Goal: Task Accomplishment & Management: Use online tool/utility

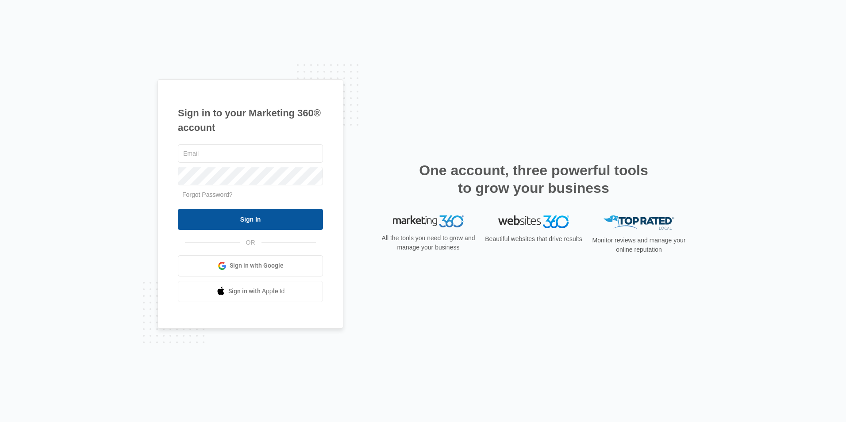
type input "[EMAIL_ADDRESS][DOMAIN_NAME]"
click at [222, 226] on input "Sign In" at bounding box center [250, 219] width 145 height 21
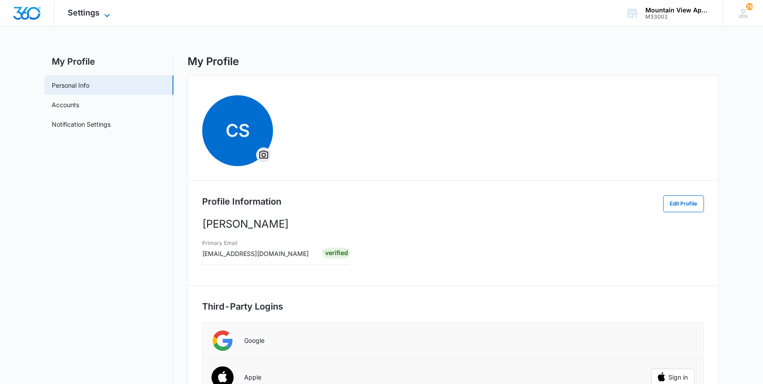
click at [83, 10] on span "Settings" at bounding box center [84, 12] width 32 height 9
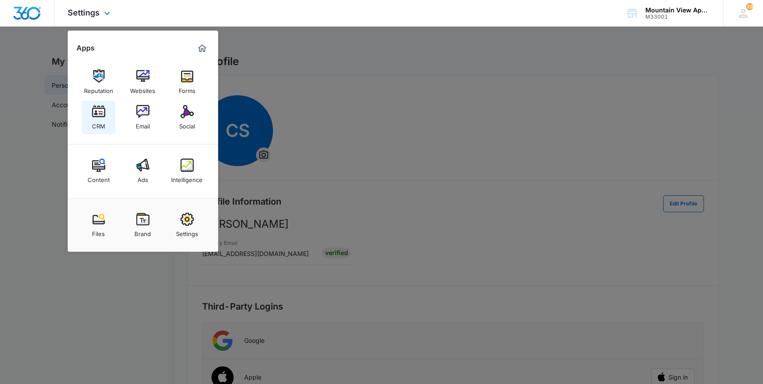
click at [88, 122] on link "CRM" at bounding box center [99, 117] width 34 height 34
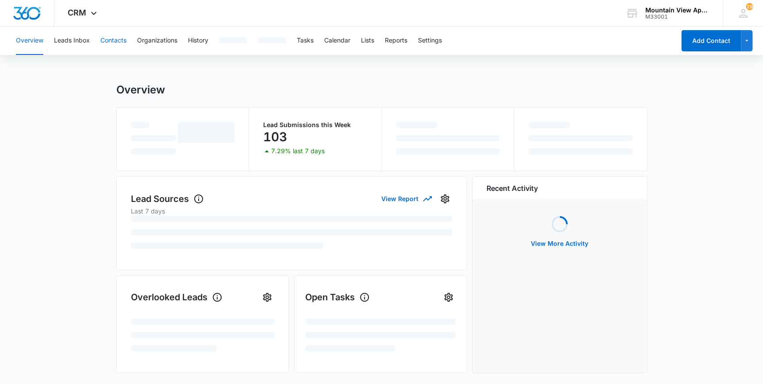
click at [107, 41] on button "Contacts" at bounding box center [113, 41] width 26 height 28
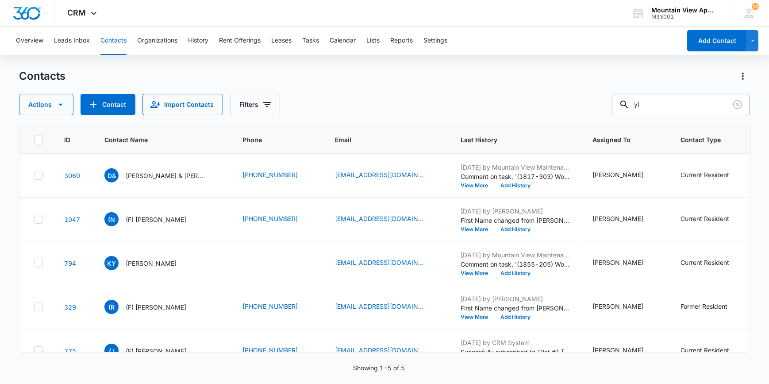
type input "y"
type input "1855-201"
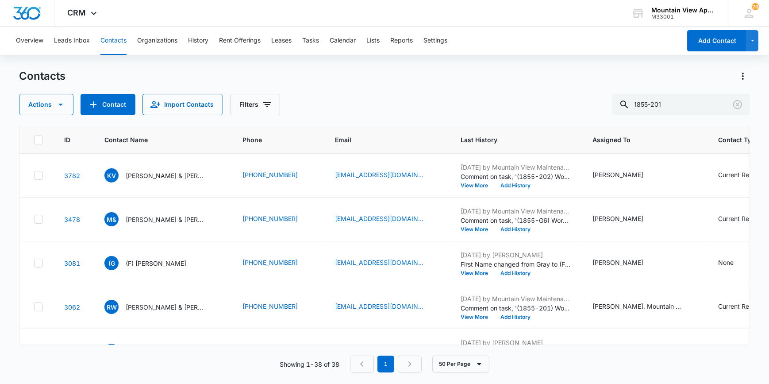
click at [108, 42] on button "Contacts" at bounding box center [113, 41] width 26 height 28
click at [314, 38] on button "Tasks" at bounding box center [310, 41] width 17 height 28
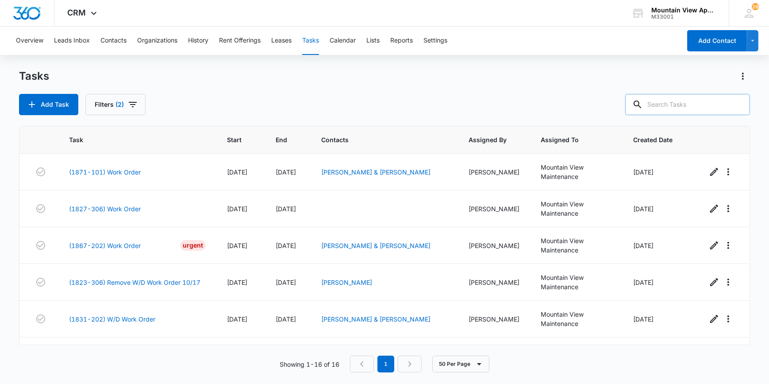
click at [682, 107] on input "text" at bounding box center [687, 104] width 125 height 21
type input "1855-201"
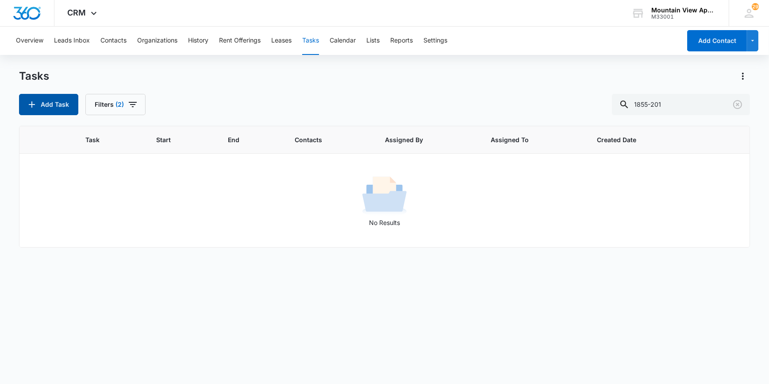
click at [49, 104] on button "Add Task" at bounding box center [48, 104] width 59 height 21
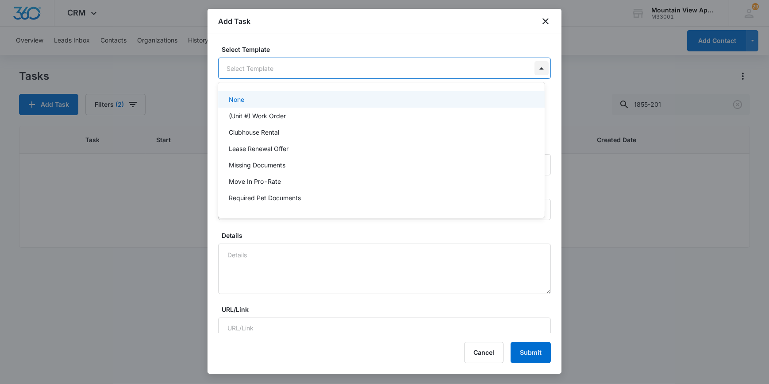
click at [537, 65] on body "CRM Apps Reputation Websites Forms CRM Email Social Content Ads Intelligence Fi…" at bounding box center [384, 192] width 769 height 384
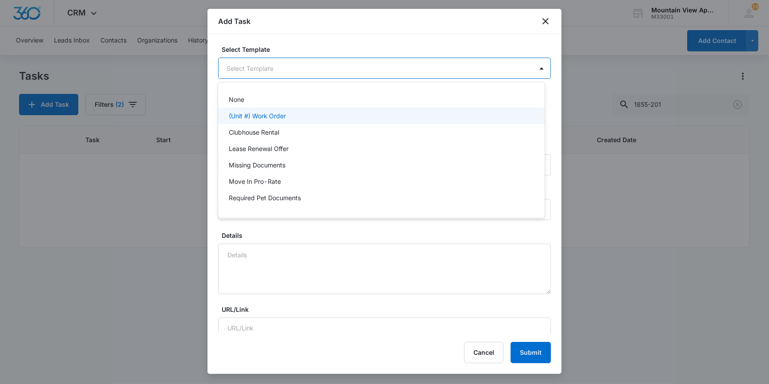
click at [322, 119] on div "(Unit #) Work Order" at bounding box center [380, 115] width 303 height 9
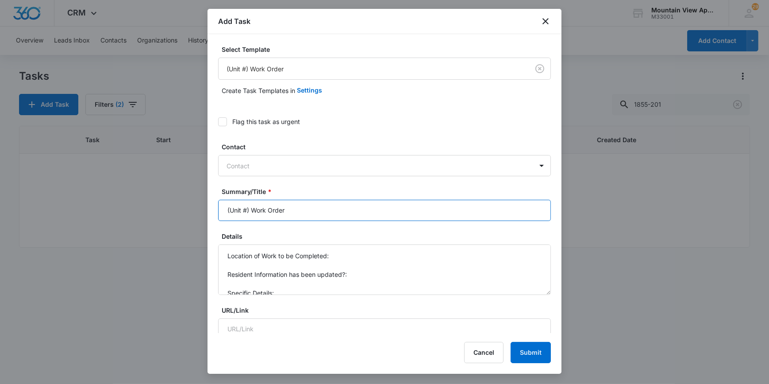
click at [245, 216] on input "(Unit #) Work Order" at bounding box center [384, 210] width 333 height 21
click at [248, 211] on input "(Unit #) Work Order" at bounding box center [384, 210] width 333 height 21
type input "(1855-201) Work Order"
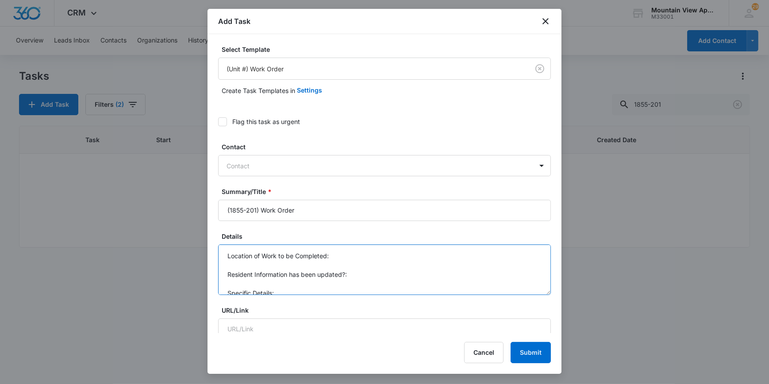
click at [353, 256] on textarea "Location of Work to be Completed: Resident Information has been updated?: Speci…" at bounding box center [384, 269] width 333 height 50
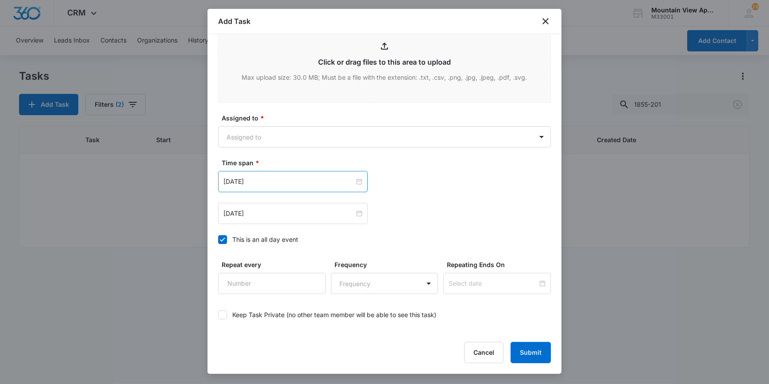
scroll to position [482, 0]
type textarea "Location of Work to be Completed: tenant called to let us know that their dryer…"
click at [235, 138] on body "CRM Apps Reputation Websites Forms CRM Email Social Content Ads Intelligence Fi…" at bounding box center [384, 192] width 769 height 384
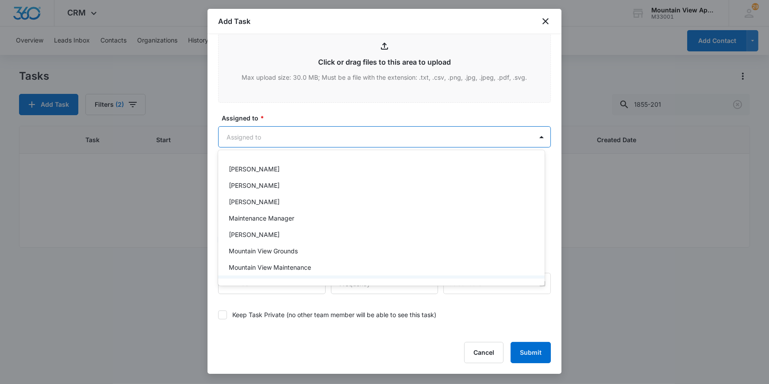
scroll to position [193, 0]
click at [243, 237] on p "Mountain View Maintenance" at bounding box center [270, 235] width 82 height 9
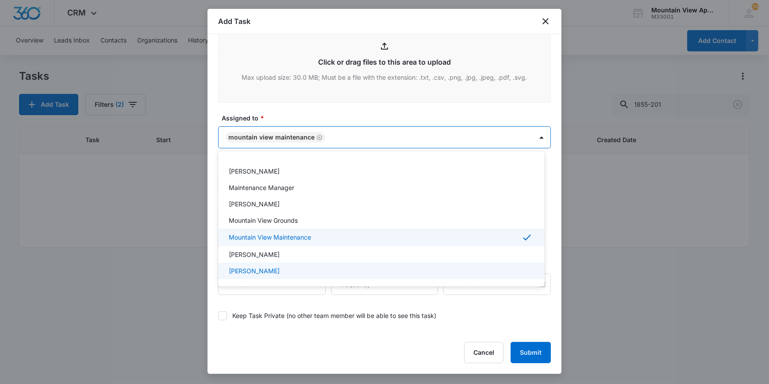
click at [214, 303] on div at bounding box center [384, 192] width 769 height 384
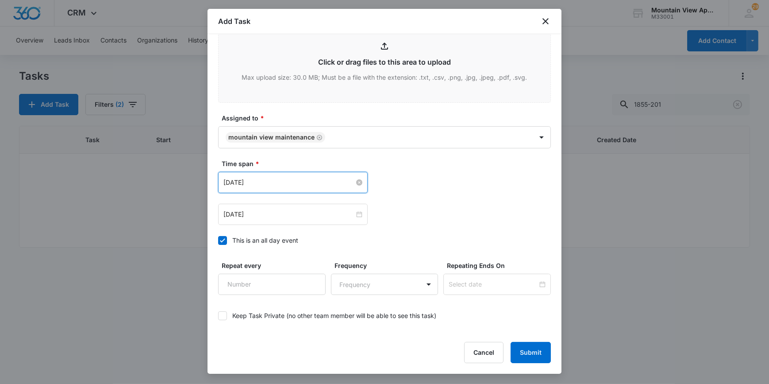
click at [242, 183] on input "[DATE]" at bounding box center [288, 182] width 131 height 10
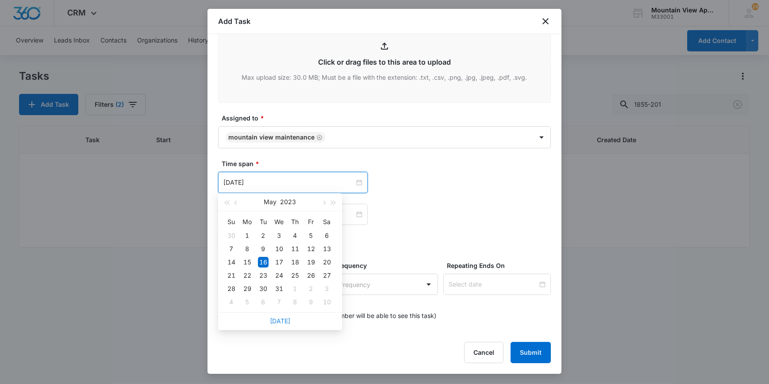
click at [284, 322] on link "[DATE]" at bounding box center [280, 321] width 20 height 8
type input "[DATE]"
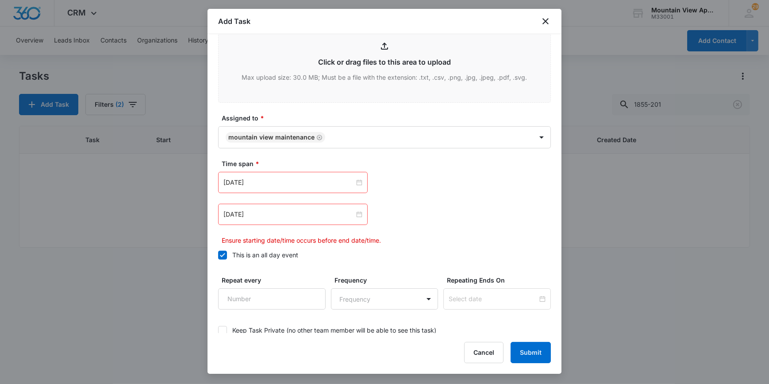
click at [284, 322] on div "Keep Task Private (no other team member will be able to see this task)" at bounding box center [384, 330] width 333 height 20
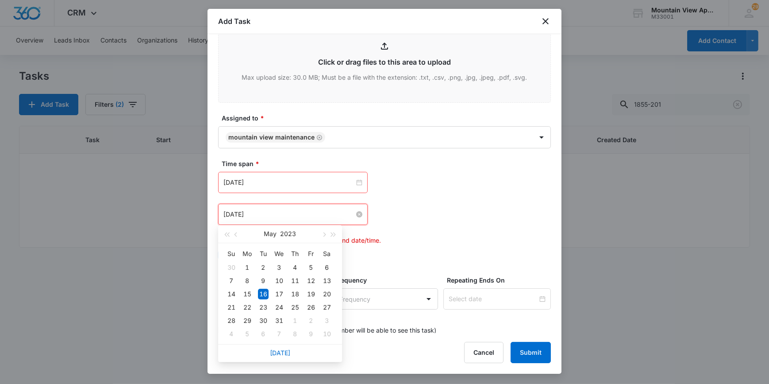
click at [274, 210] on input "[DATE]" at bounding box center [288, 214] width 131 height 10
click at [278, 354] on link "[DATE]" at bounding box center [280, 353] width 20 height 8
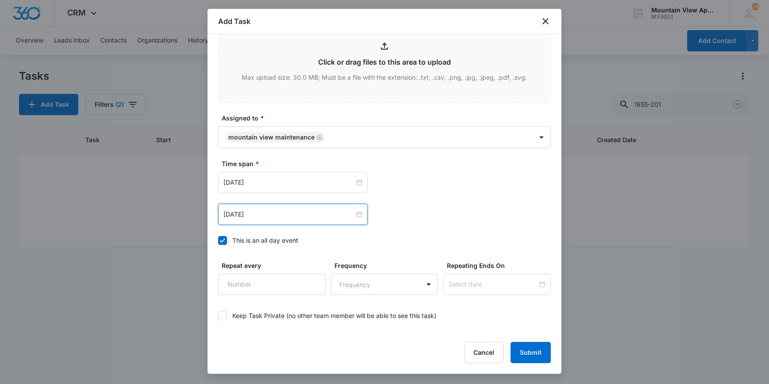
click at [269, 207] on div "[DATE]" at bounding box center [293, 213] width 150 height 21
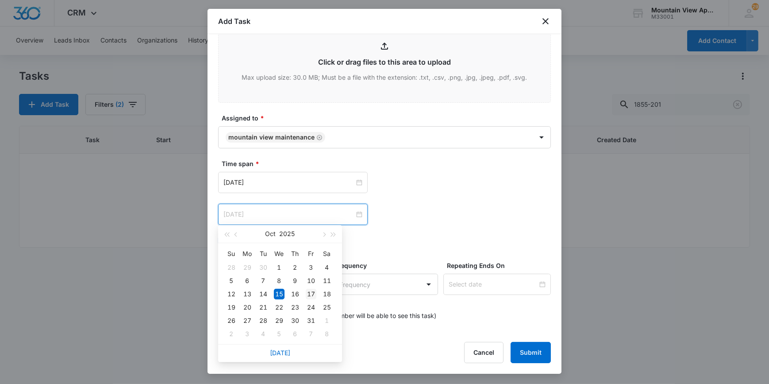
type input "[DATE]"
click at [310, 296] on div "17" at bounding box center [311, 293] width 11 height 11
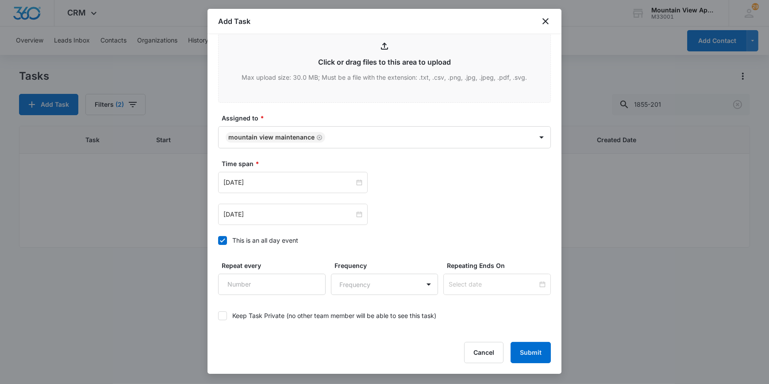
click at [323, 248] on div "Time span * [DATE] [DATE] Su Mo Tu We Th Fr Sa 28 29 30 1 2 3 4 5 6 7 8 9 10 11…" at bounding box center [384, 204] width 333 height 91
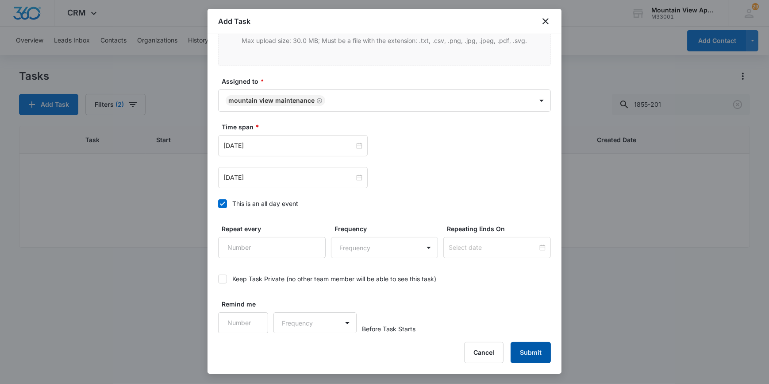
click at [531, 357] on button "Submit" at bounding box center [531, 352] width 40 height 21
